Goal: Task Accomplishment & Management: Manage account settings

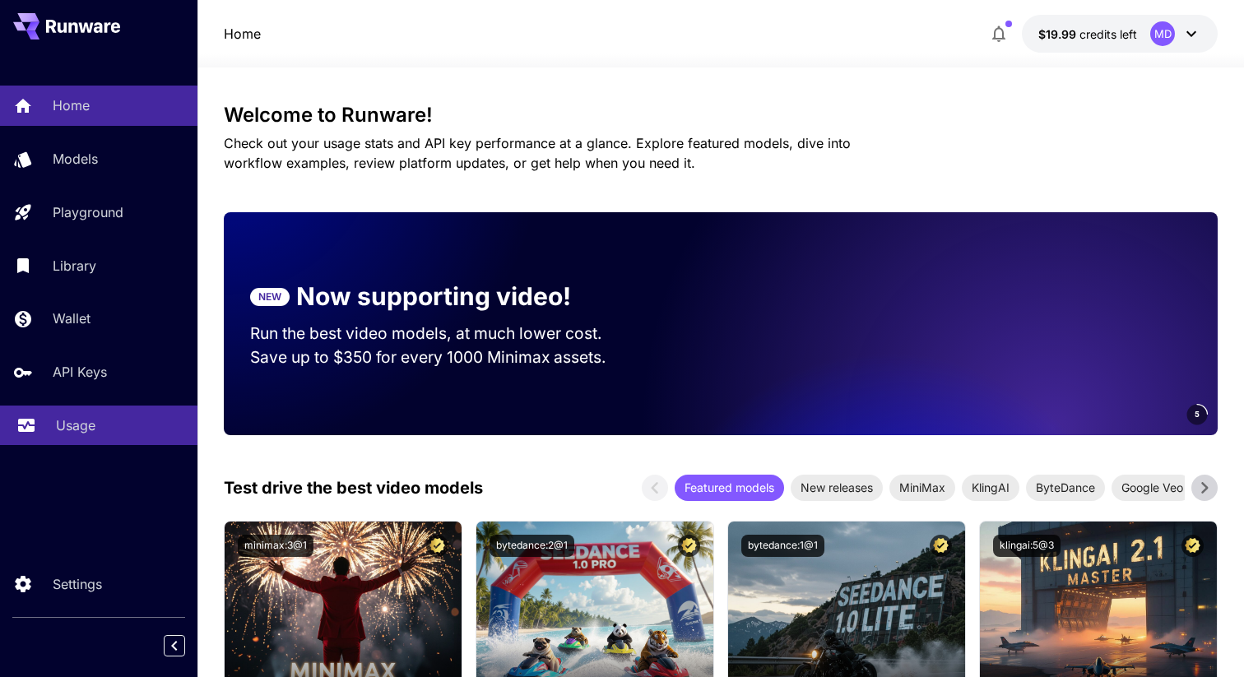
click at [82, 430] on p "Usage" at bounding box center [75, 425] width 39 height 20
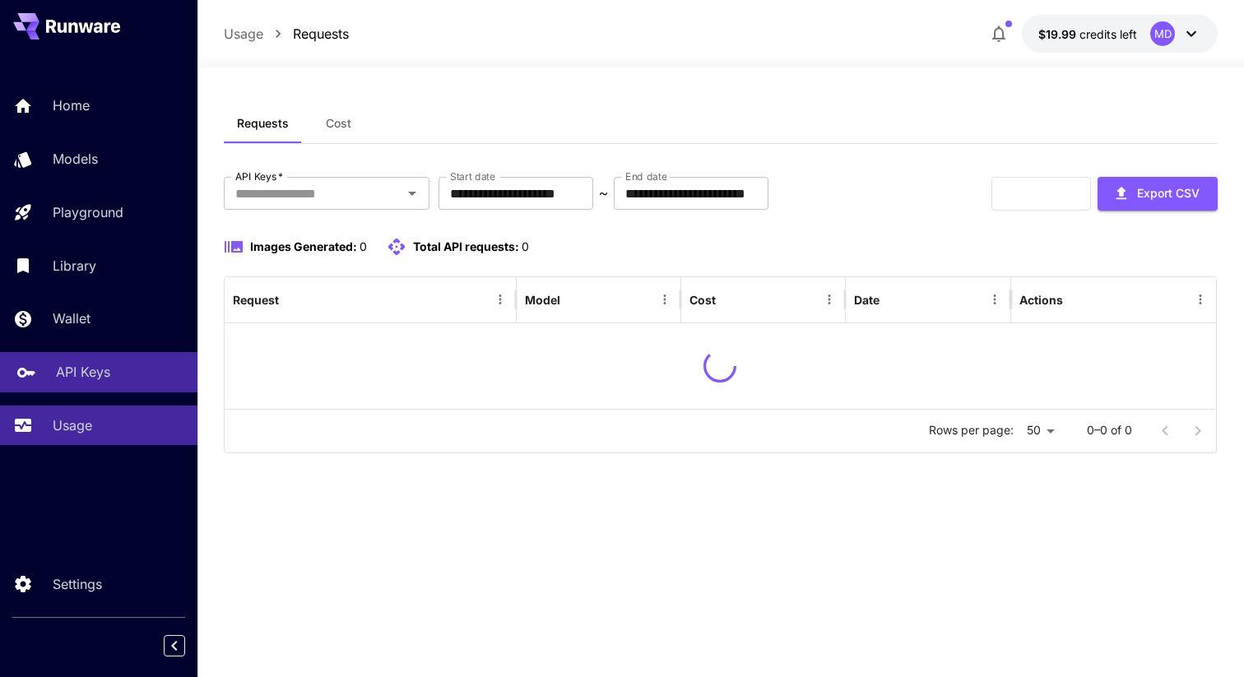
click at [97, 371] on p "API Keys" at bounding box center [83, 372] width 54 height 20
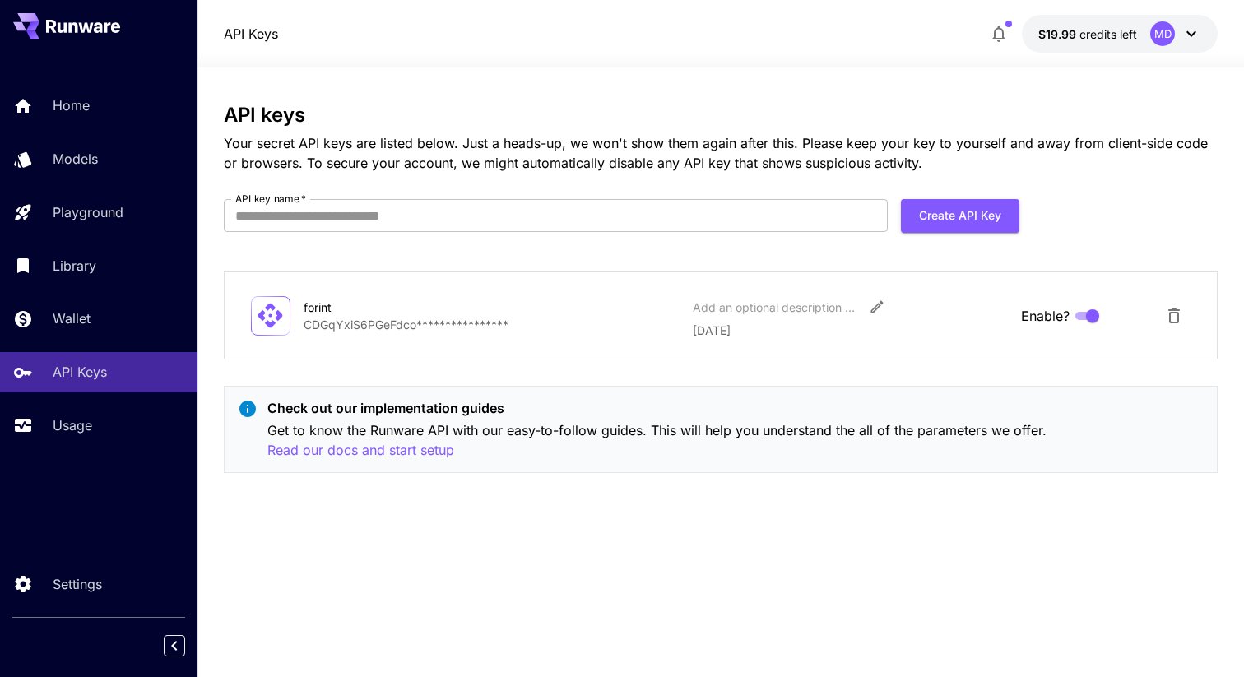
click at [272, 317] on icon at bounding box center [270, 315] width 29 height 29
click at [447, 324] on p "**********" at bounding box center [492, 324] width 376 height 17
click at [541, 383] on div "**********" at bounding box center [721, 295] width 994 height 383
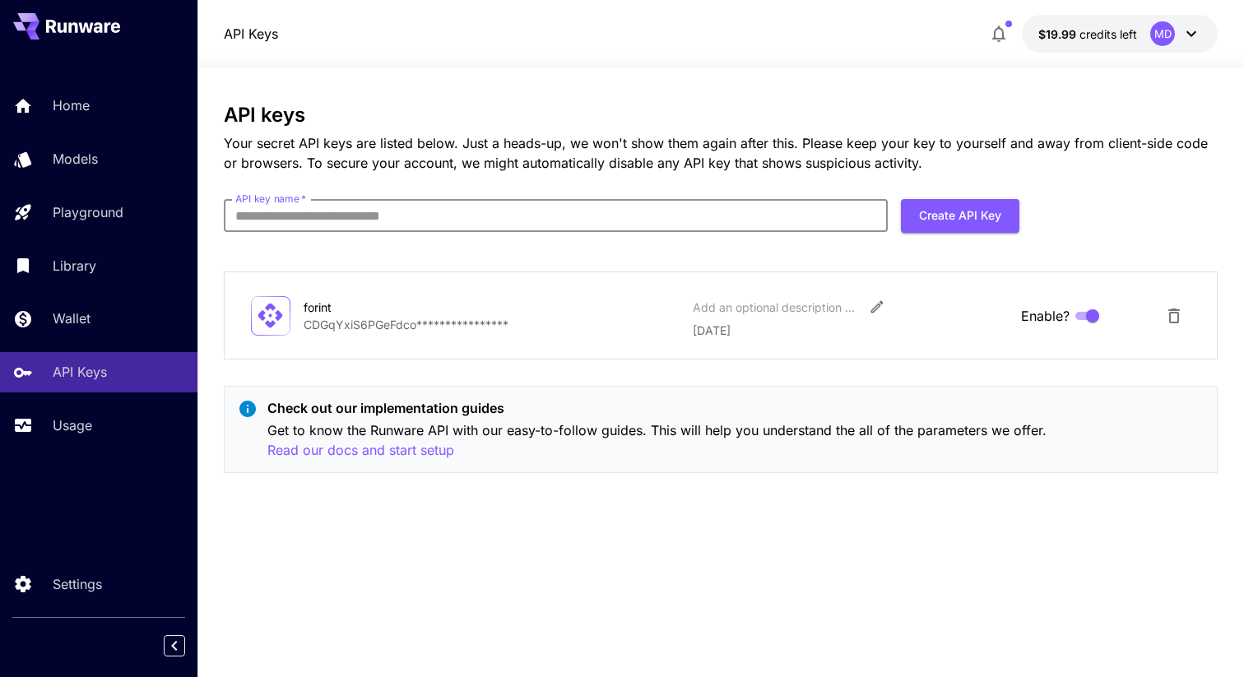
click at [726, 200] on input "API key name   *" at bounding box center [556, 215] width 664 height 33
click at [897, 114] on h3 "API keys" at bounding box center [721, 115] width 994 height 23
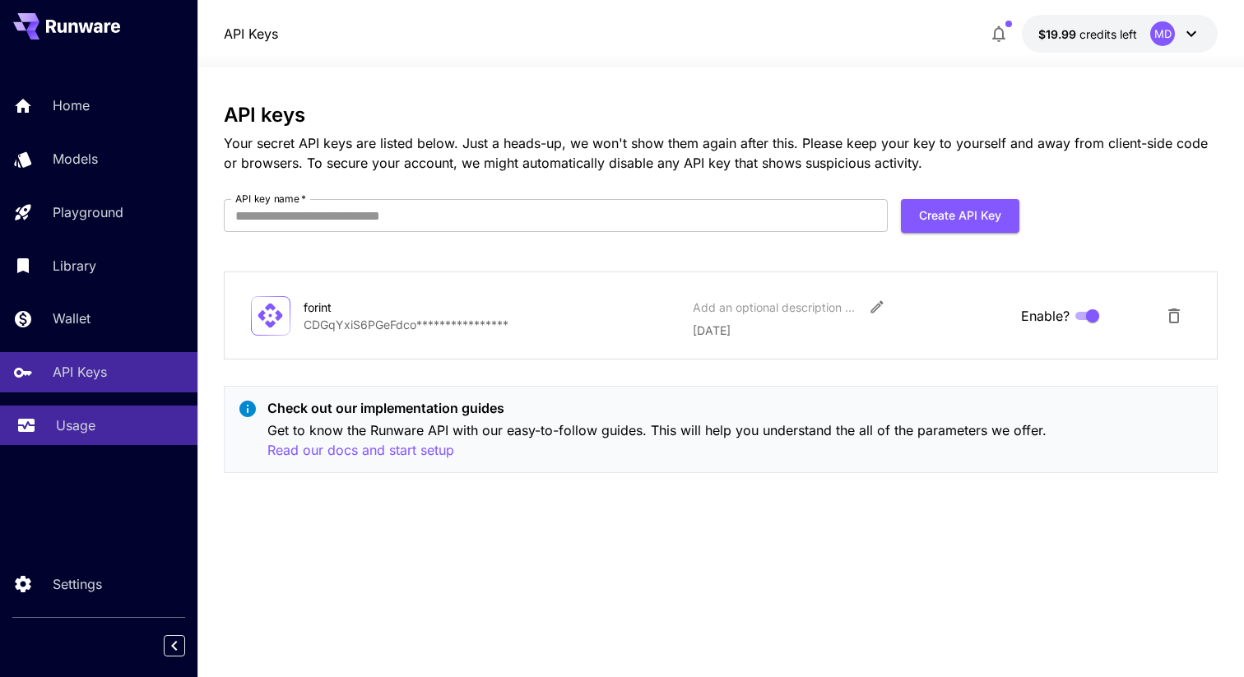
click at [63, 410] on link "Usage" at bounding box center [98, 426] width 197 height 40
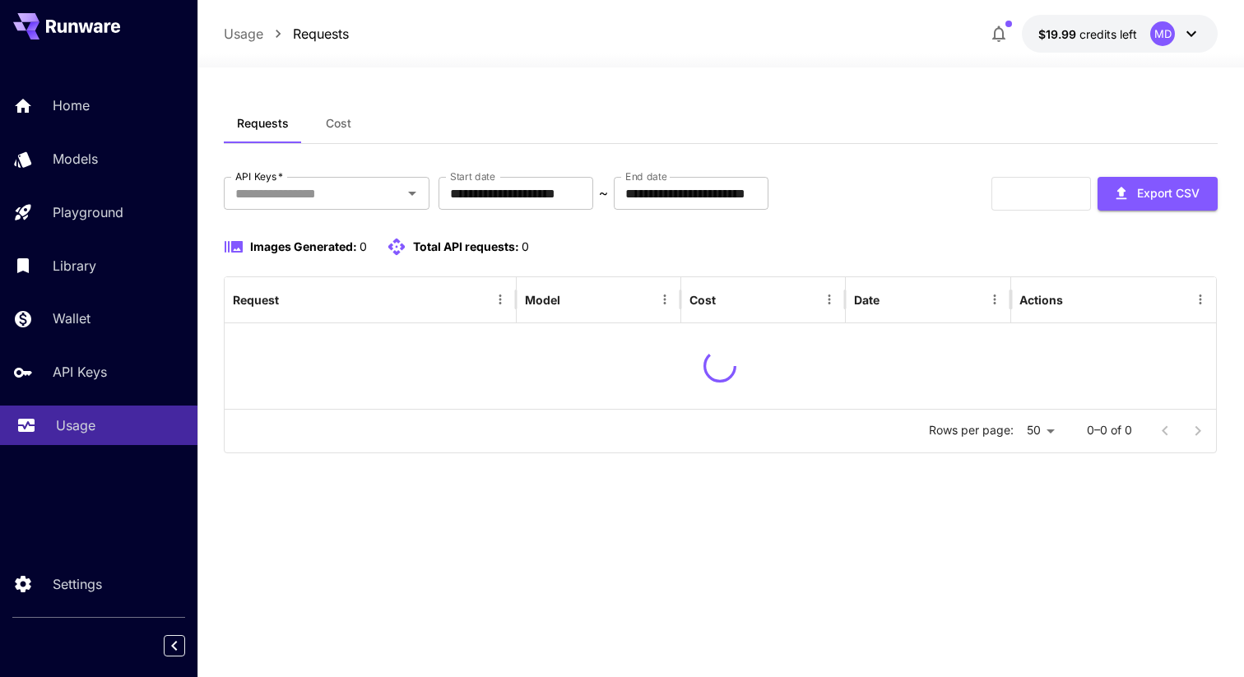
click at [66, 424] on p "Usage" at bounding box center [75, 425] width 39 height 20
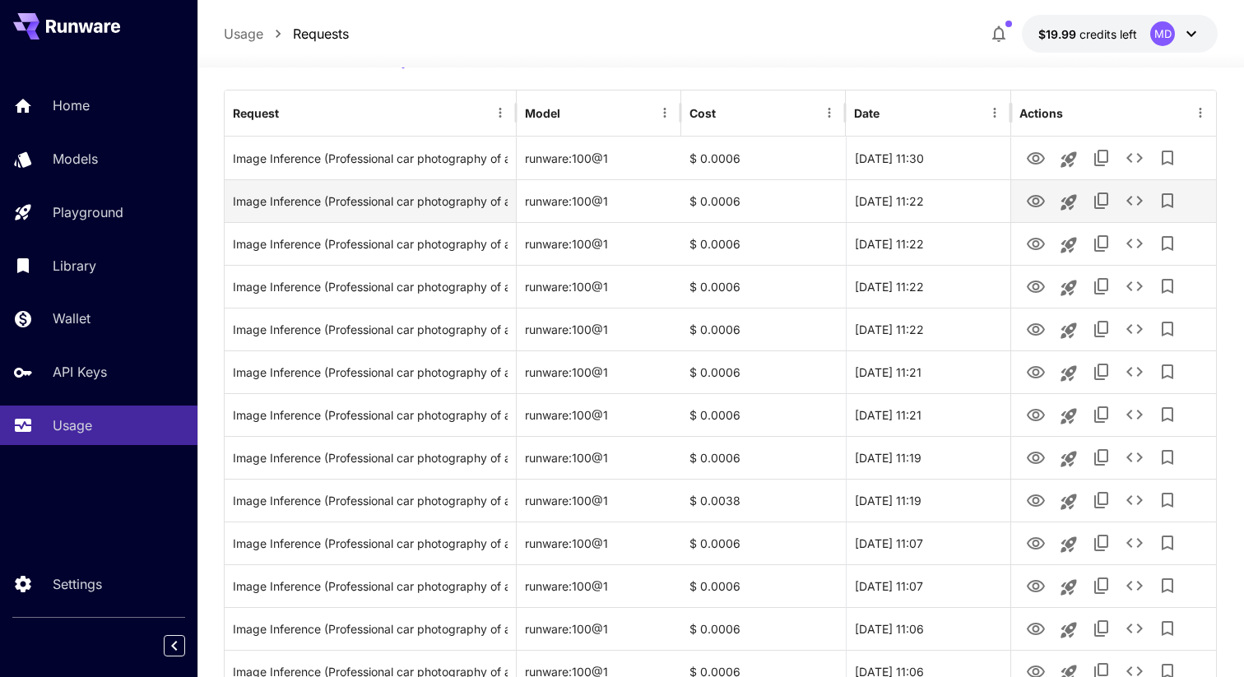
scroll to position [220, 0]
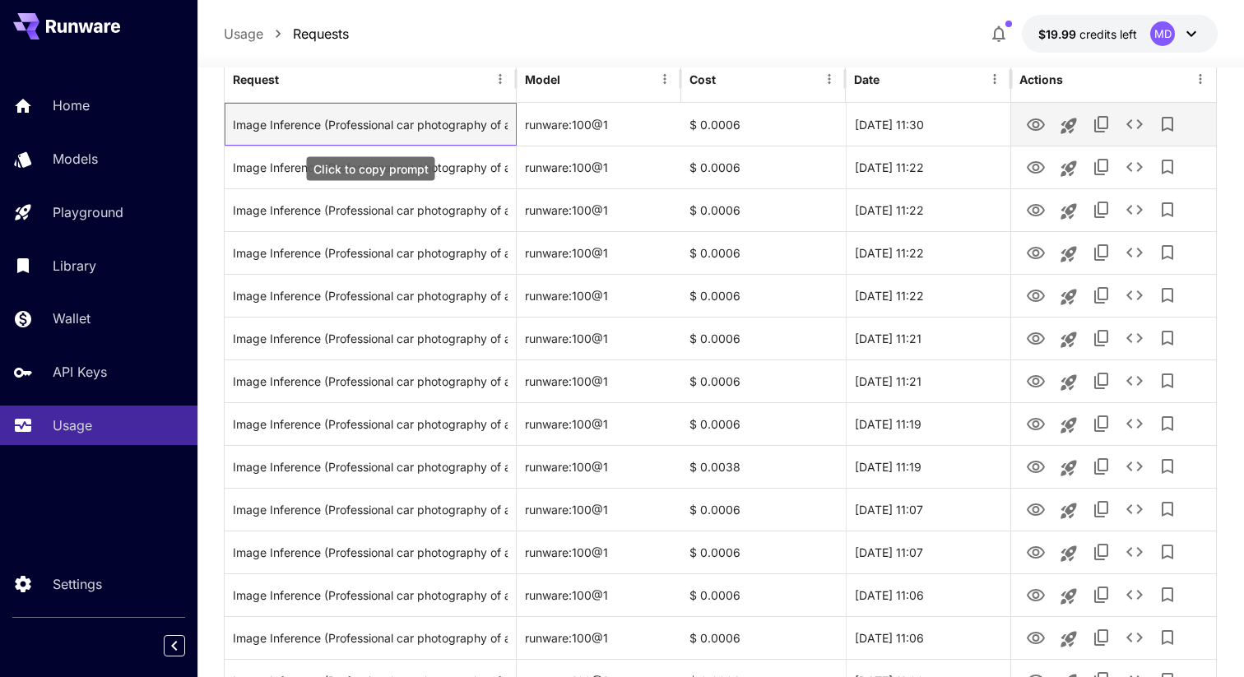
click at [416, 128] on div "Image Inference (Professional car photography of a mercedes Classe B, side view…" at bounding box center [370, 125] width 275 height 42
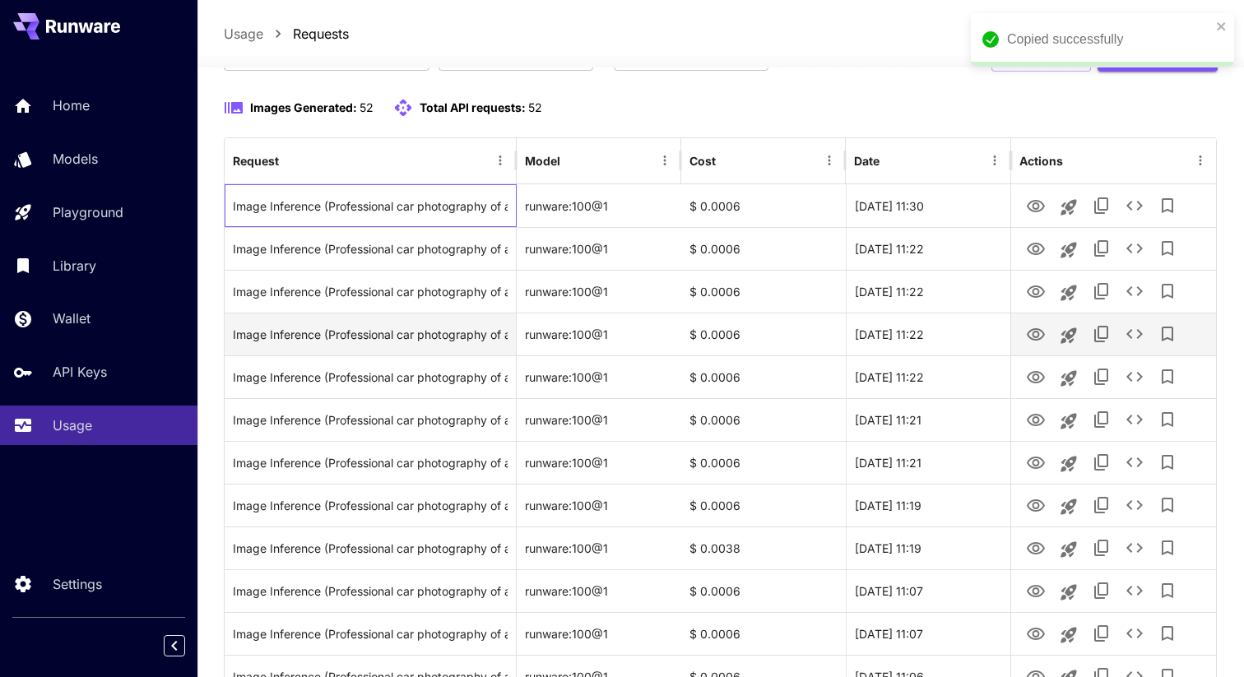
scroll to position [81, 0]
